Goal: Navigation & Orientation: Find specific page/section

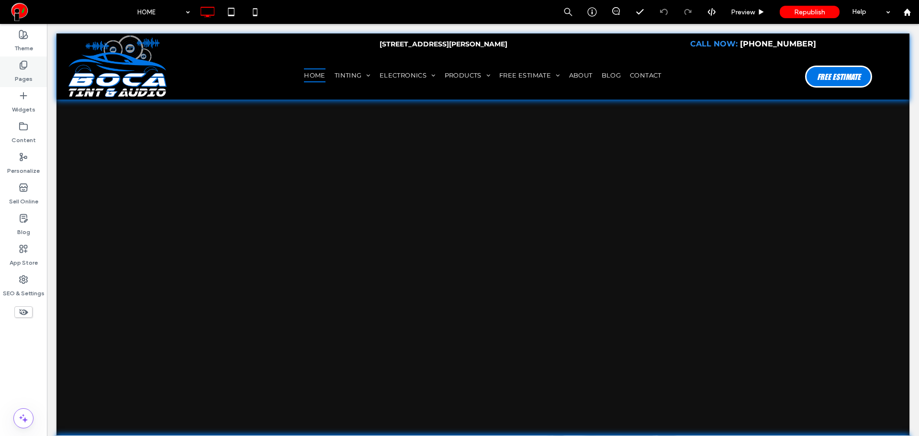
click at [24, 66] on icon at bounding box center [24, 65] width 10 height 10
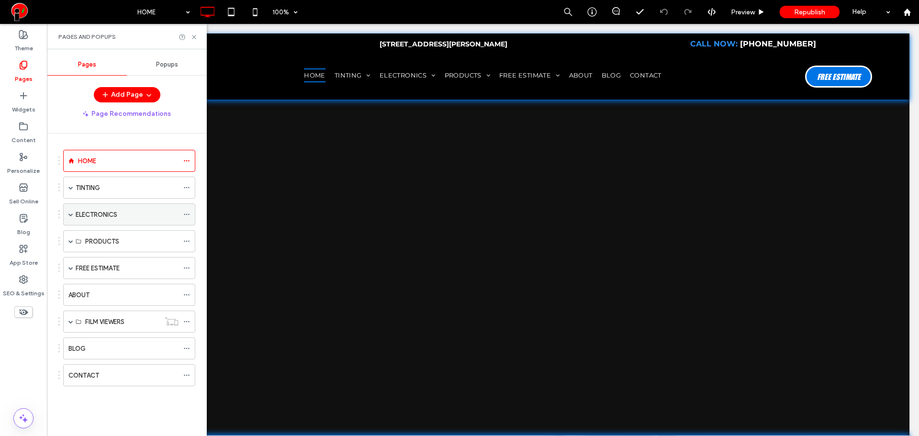
click at [70, 214] on span at bounding box center [70, 214] width 5 height 5
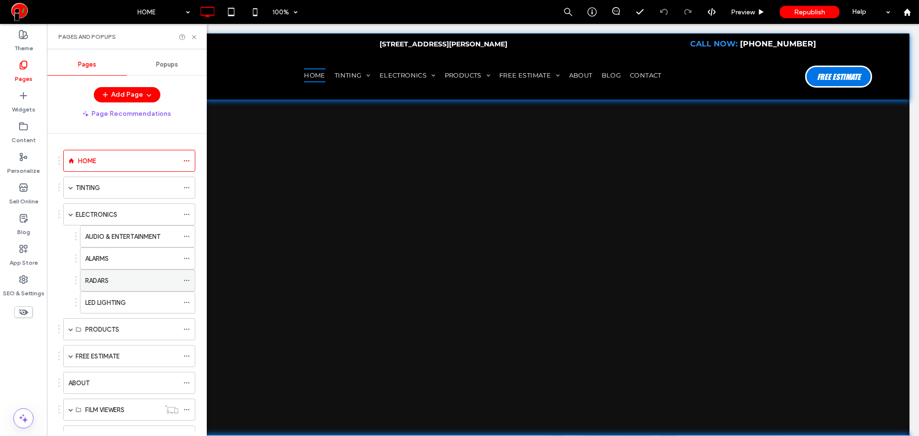
click at [109, 284] on label "RADARS" at bounding box center [96, 280] width 23 height 17
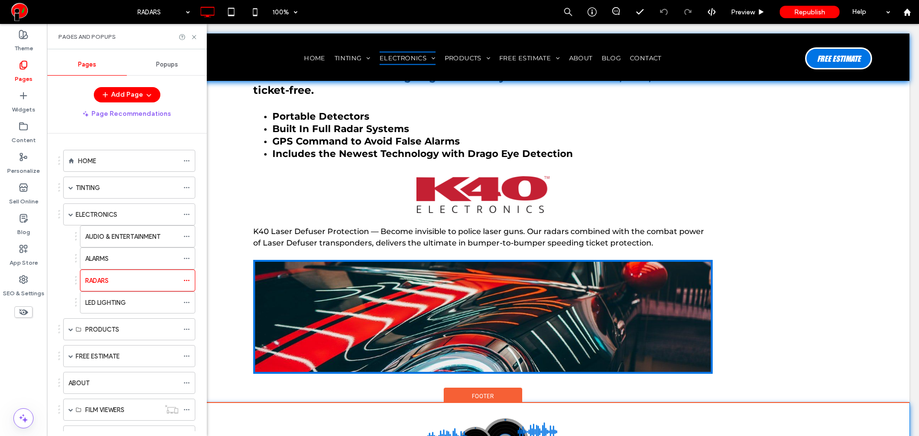
scroll to position [237, 0]
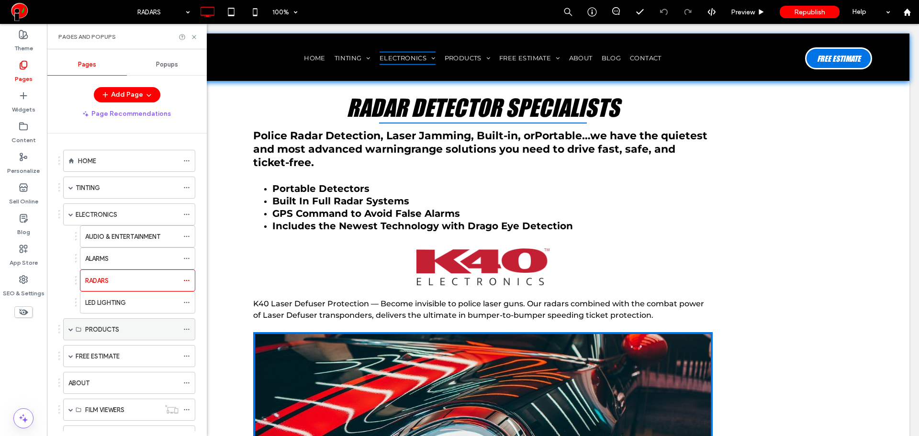
click at [70, 328] on span at bounding box center [70, 329] width 5 height 5
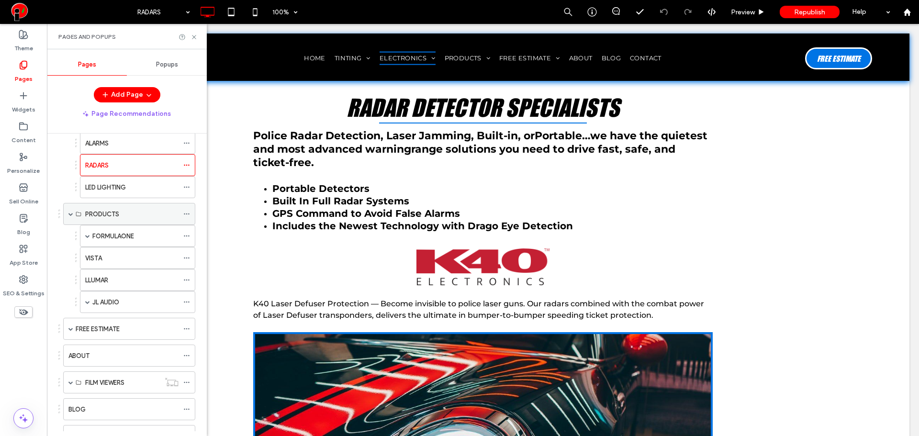
scroll to position [155, 0]
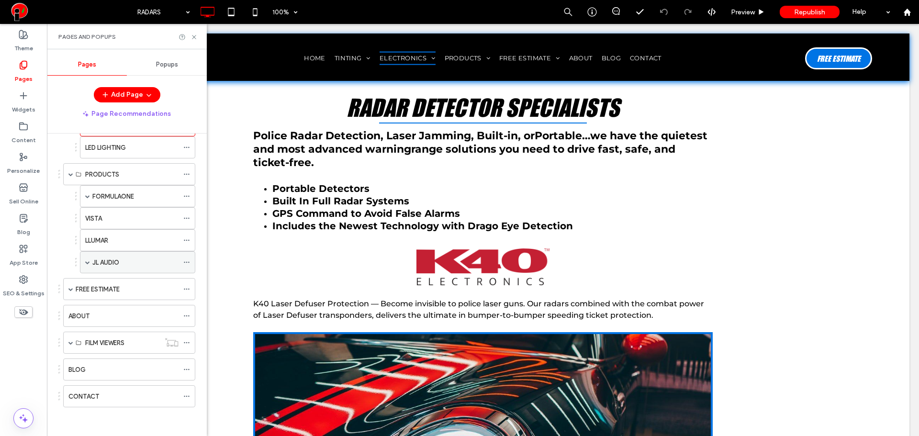
click at [89, 262] on span at bounding box center [87, 262] width 5 height 5
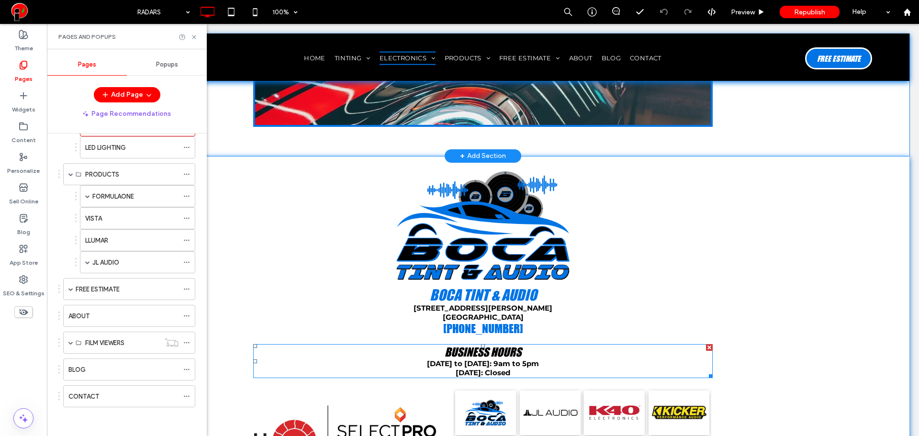
scroll to position [237, 0]
